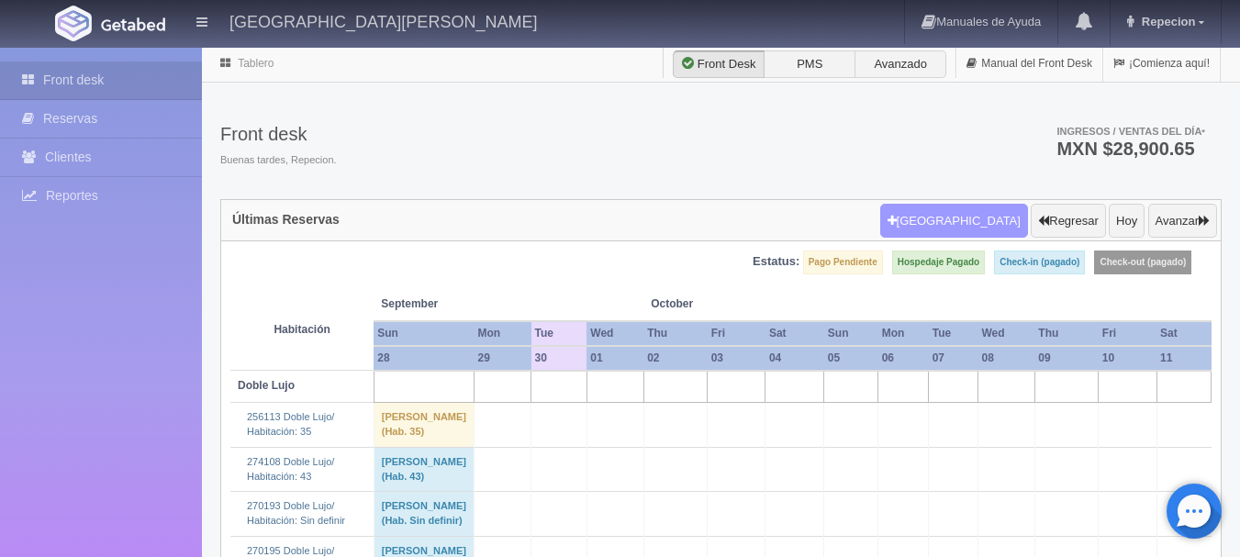
click at [963, 223] on button "[GEOGRAPHIC_DATA]" at bounding box center [954, 221] width 148 height 35
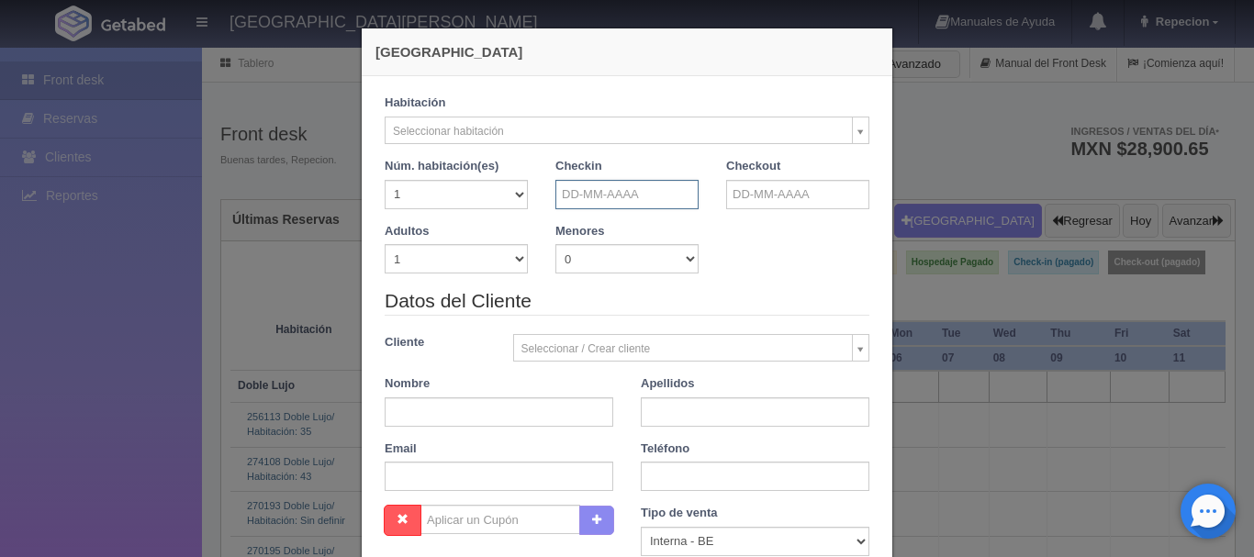
click at [616, 202] on input "text" at bounding box center [626, 194] width 143 height 29
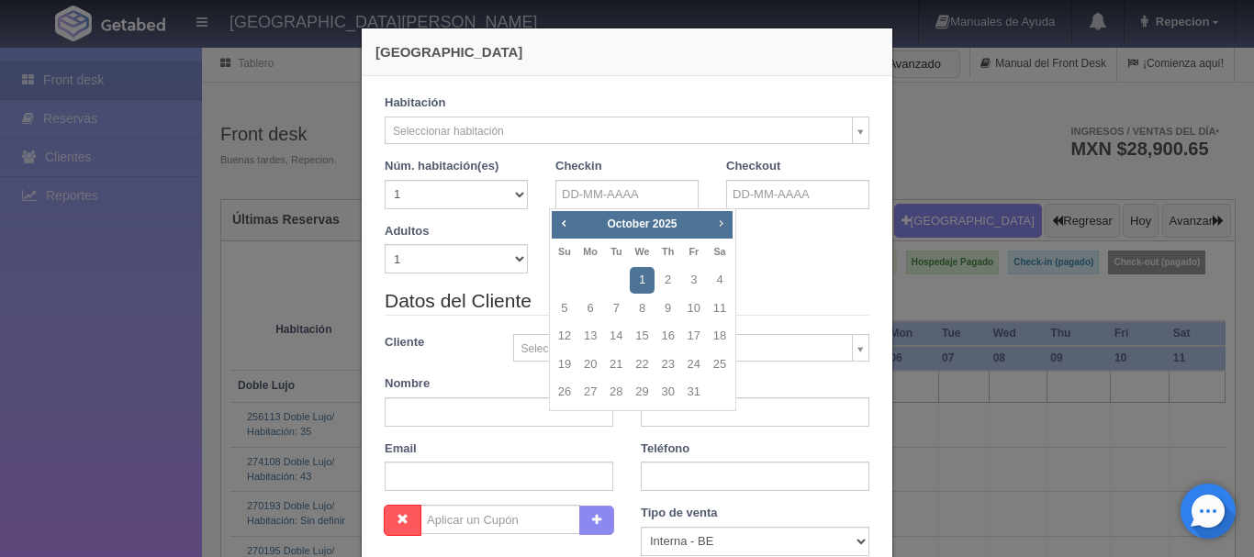
checkbox input "false"
click at [724, 221] on span "Next" at bounding box center [720, 223] width 15 height 15
click at [688, 340] on link "14" at bounding box center [694, 336] width 24 height 27
type input "[DATE]"
checkbox input "false"
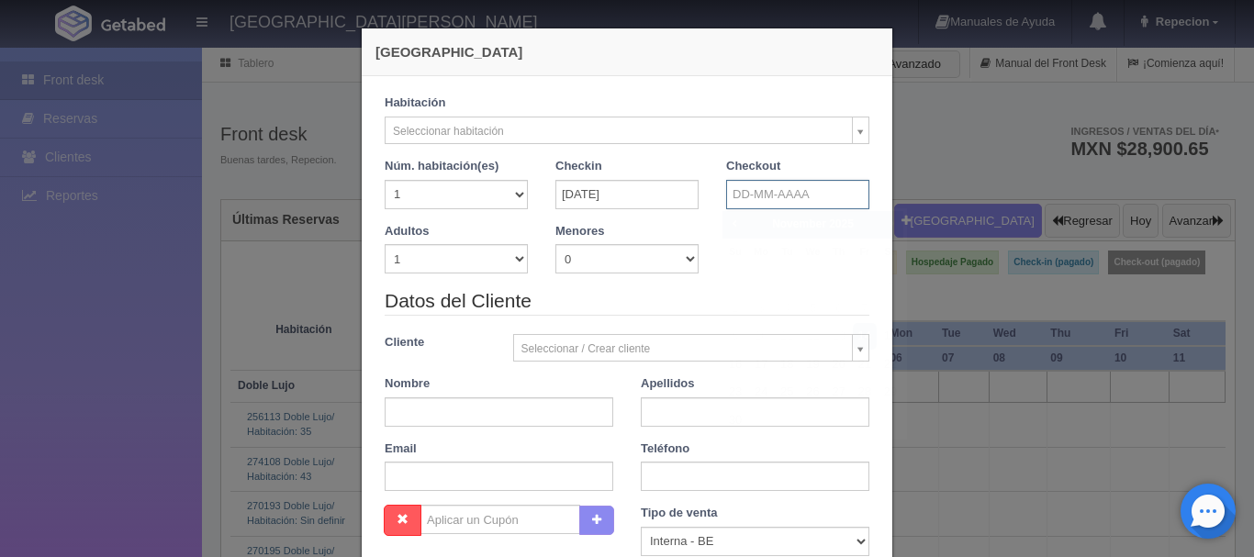
click at [780, 195] on input "text" at bounding box center [797, 194] width 143 height 29
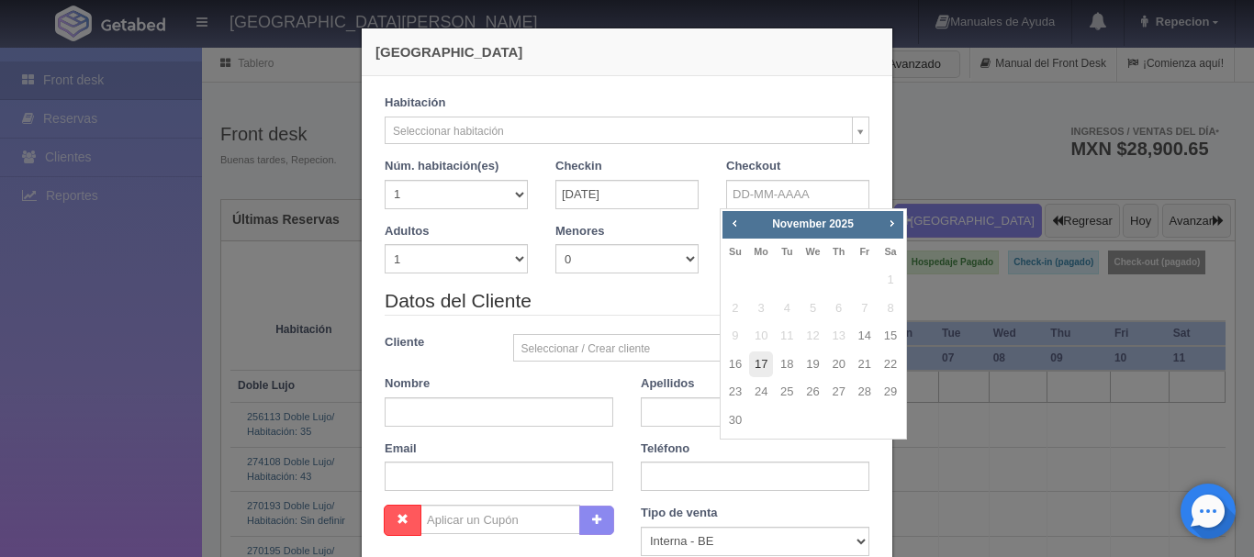
click at [753, 361] on link "17" at bounding box center [761, 365] width 24 height 27
type input "[DATE]"
checkbox input "false"
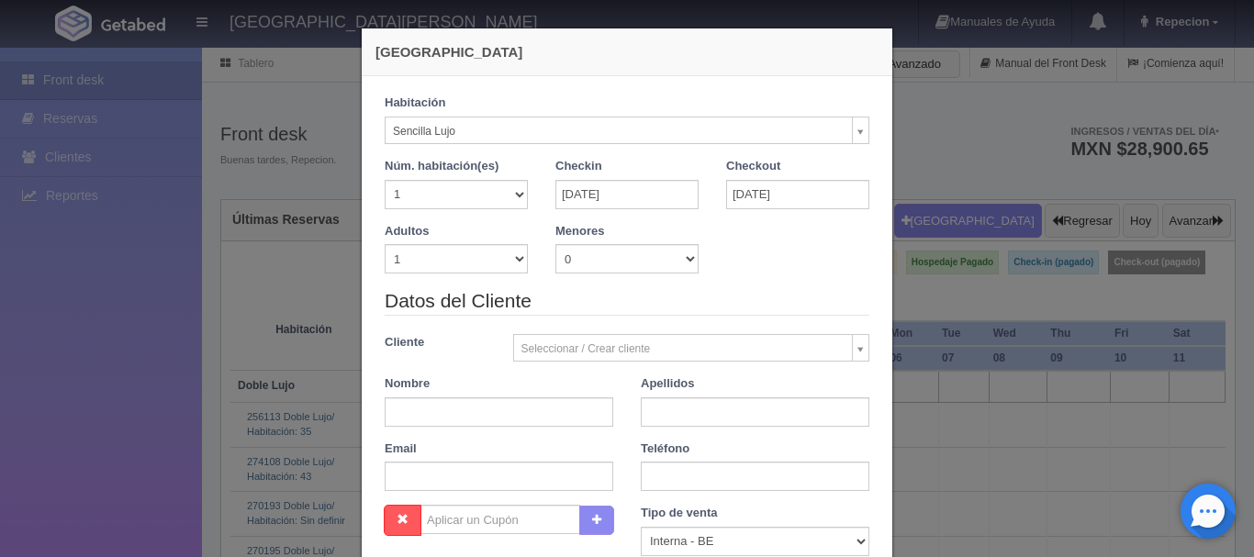
select select "576"
checkbox input "false"
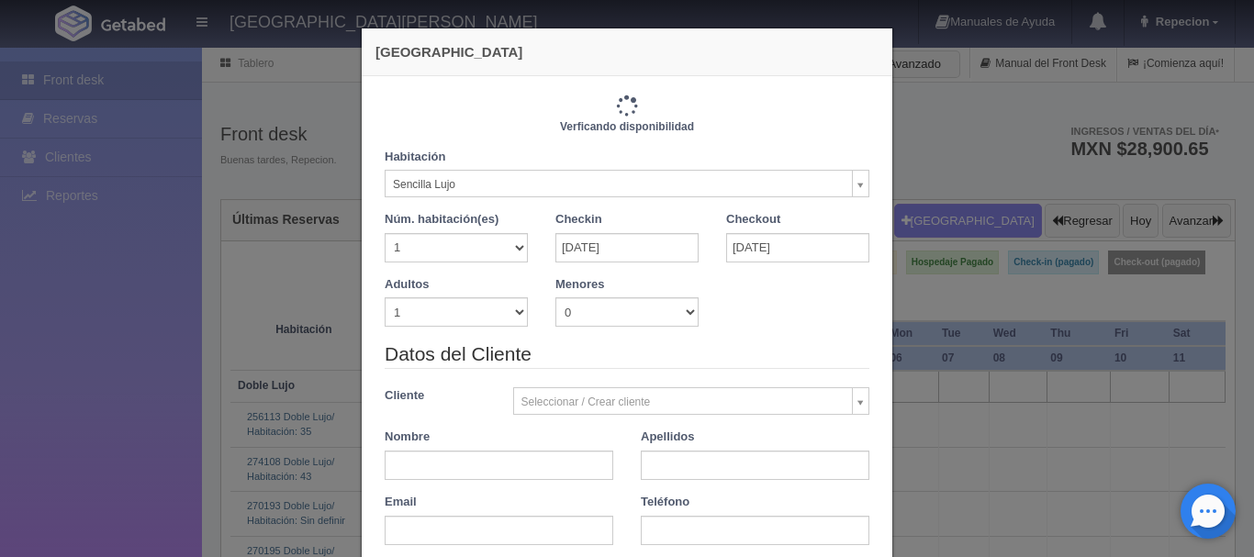
type input "3450.00"
checkbox input "false"
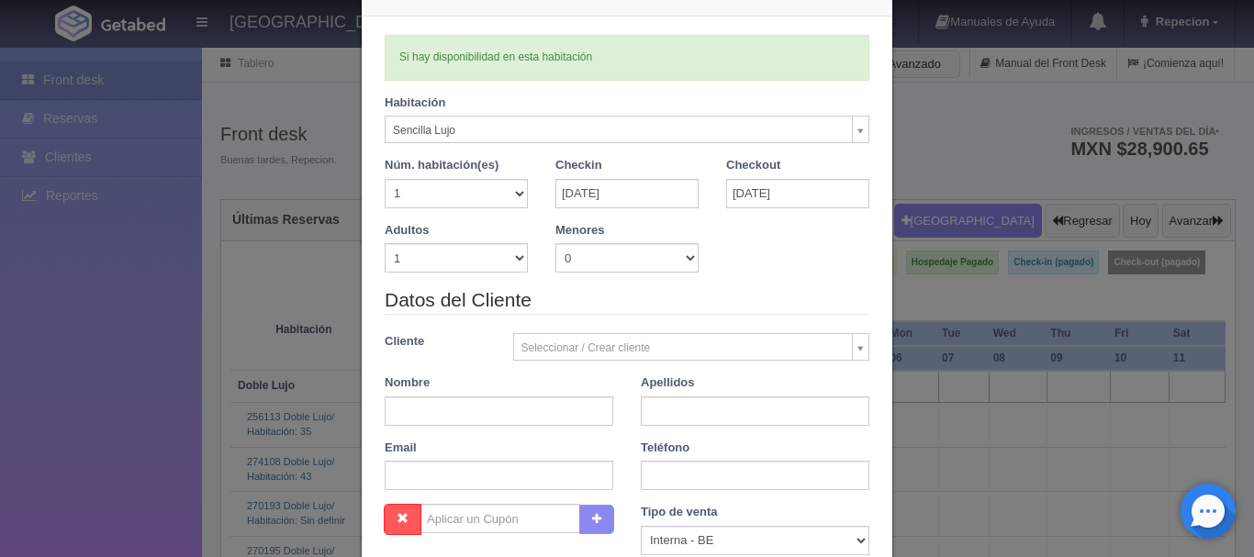
scroll to position [92, 0]
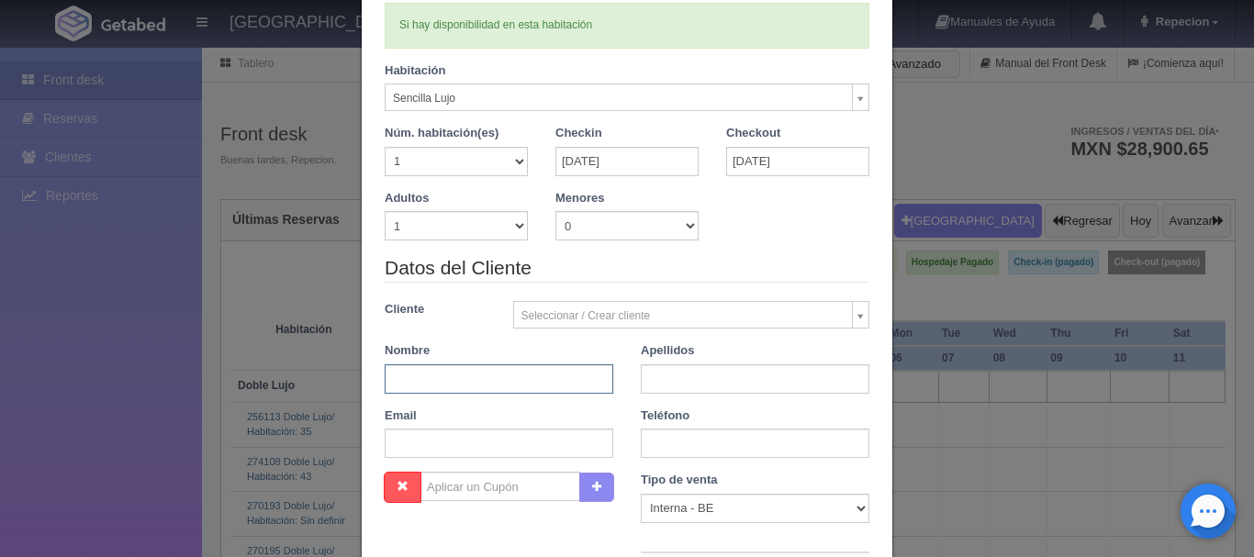
click at [438, 380] on input "text" at bounding box center [499, 378] width 229 height 29
type input "[PERSON_NAME]"
click at [663, 387] on input "text" at bounding box center [755, 378] width 229 height 29
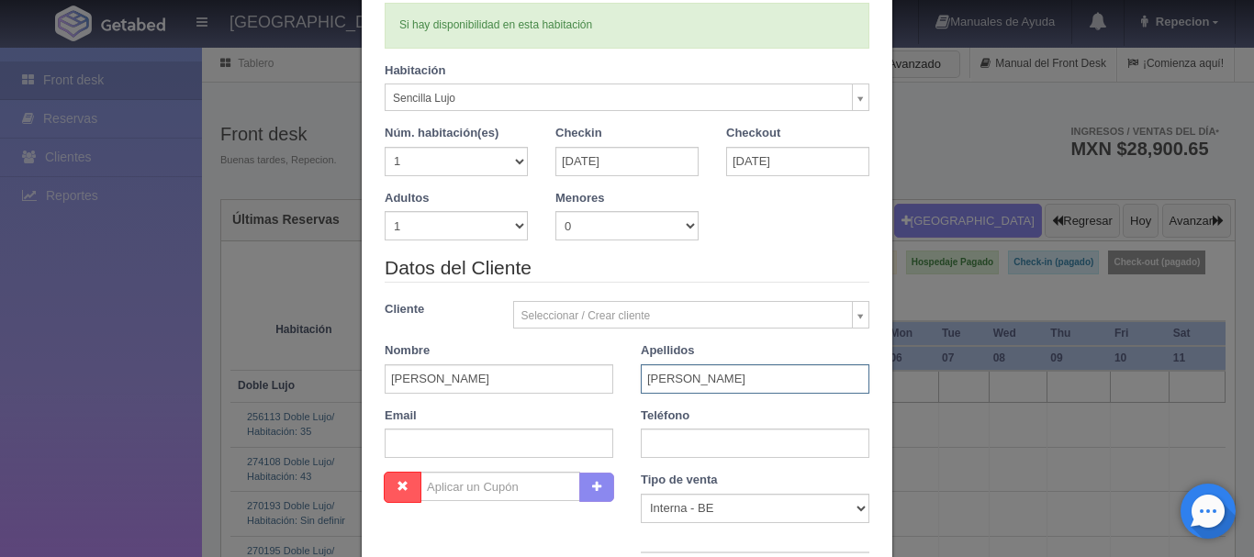
type input "[PERSON_NAME]"
click at [656, 444] on input "text" at bounding box center [755, 443] width 229 height 29
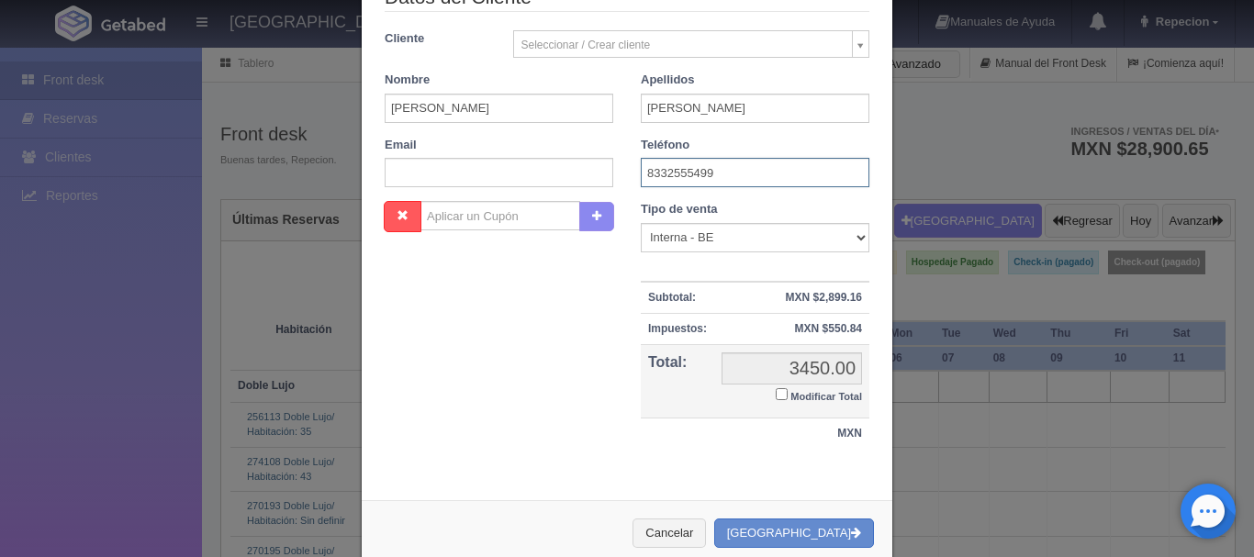
scroll to position [367, 0]
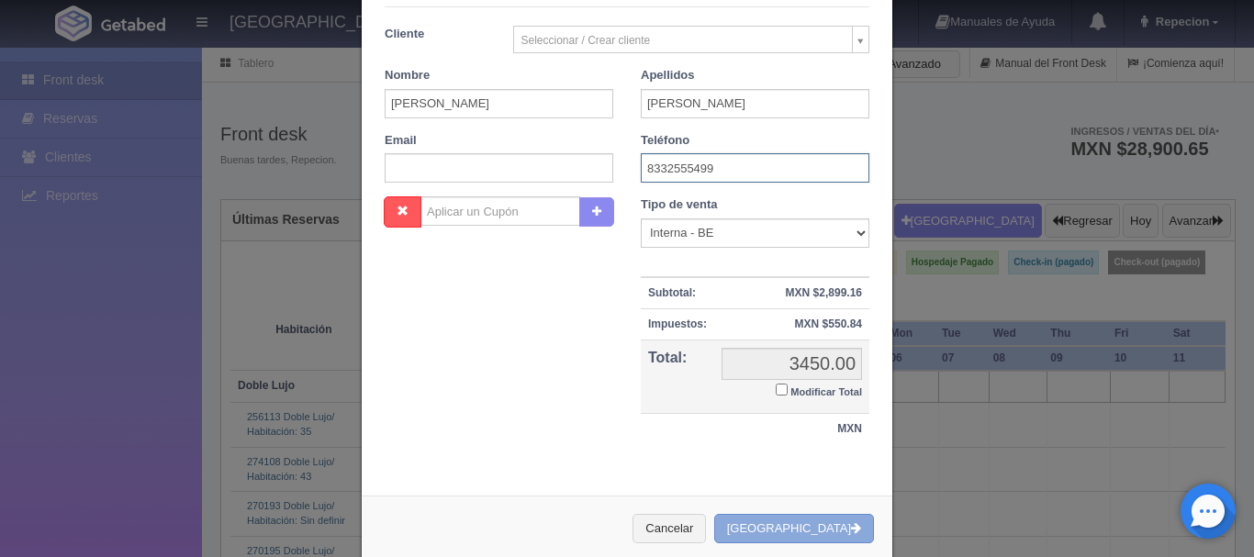
type input "8332555499"
click at [825, 523] on button "Crear Reserva" at bounding box center [794, 529] width 160 height 30
